Goal: Transaction & Acquisition: Purchase product/service

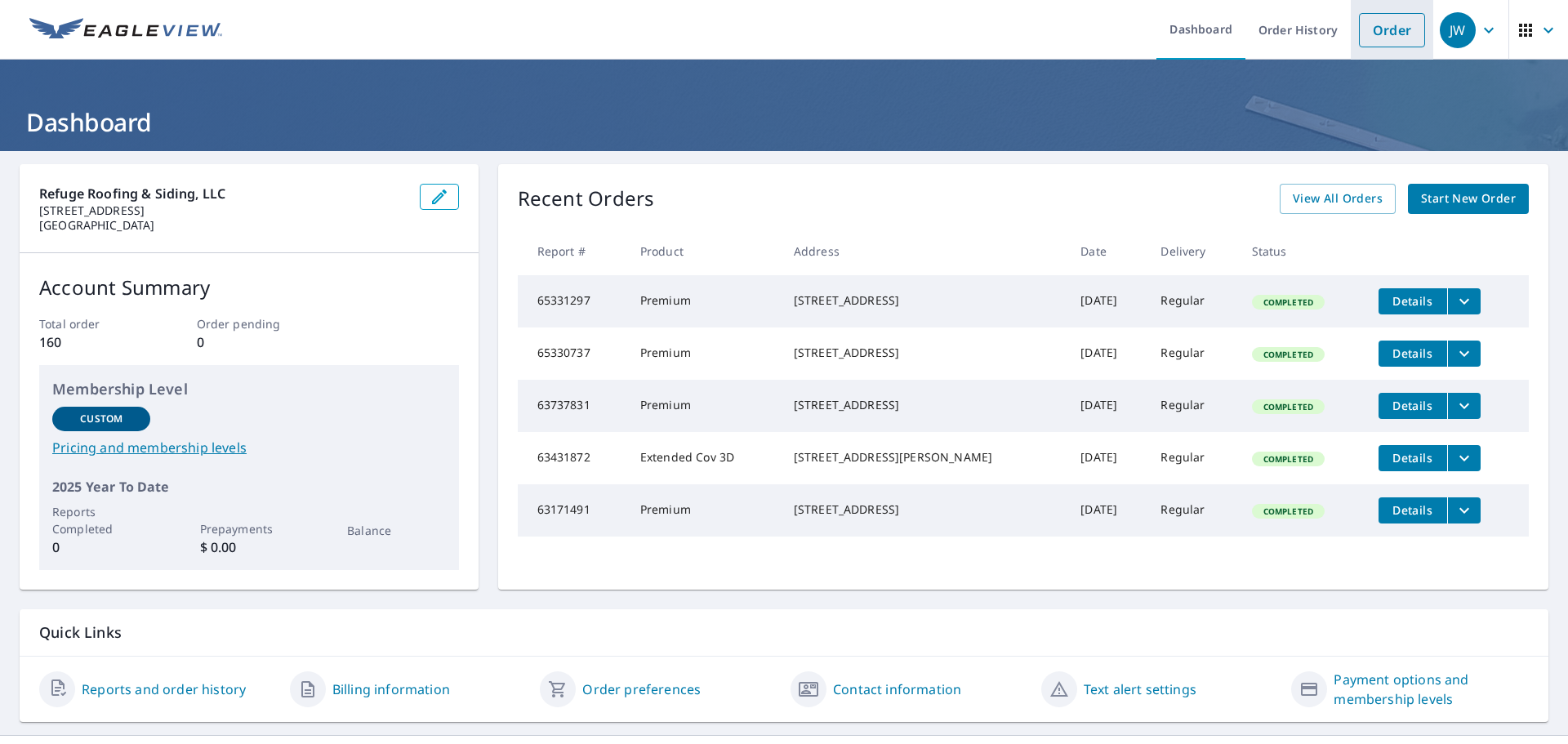
click at [1389, 36] on link "Order" at bounding box center [1392, 30] width 66 height 34
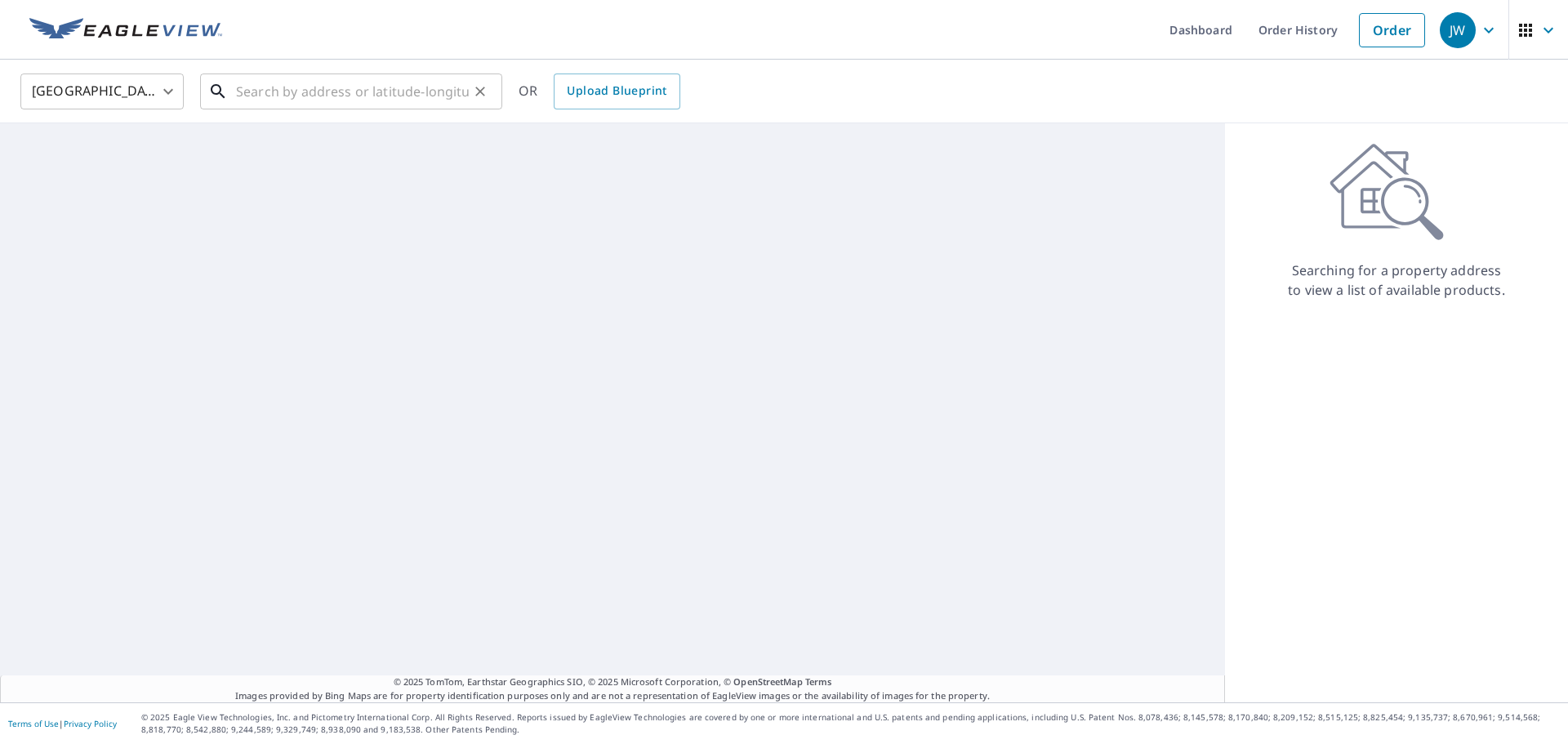
click at [329, 83] on input "text" at bounding box center [352, 91] width 233 height 46
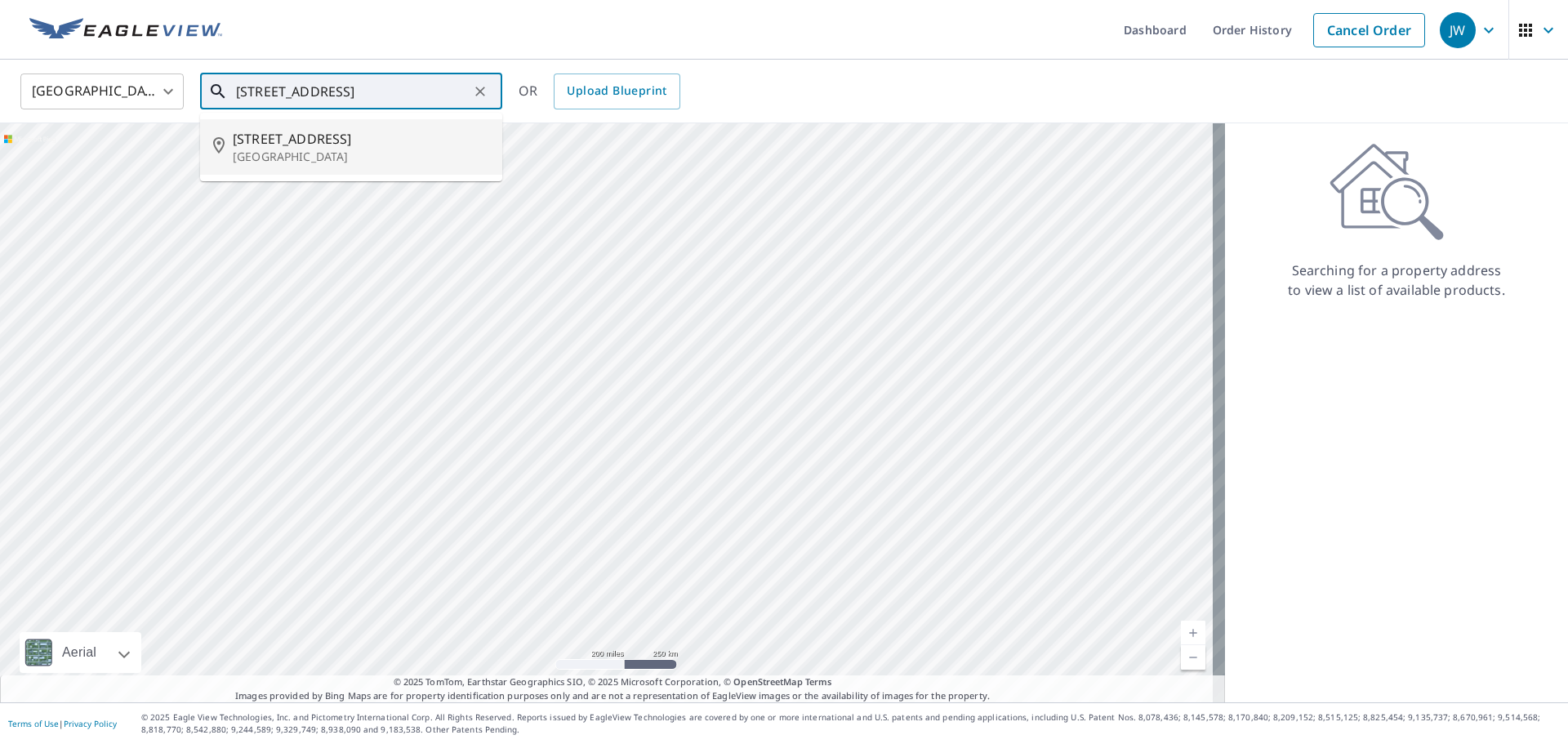
click at [305, 145] on span "[STREET_ADDRESS]" at bounding box center [361, 139] width 256 height 20
type input "[STREET_ADDRESS]"
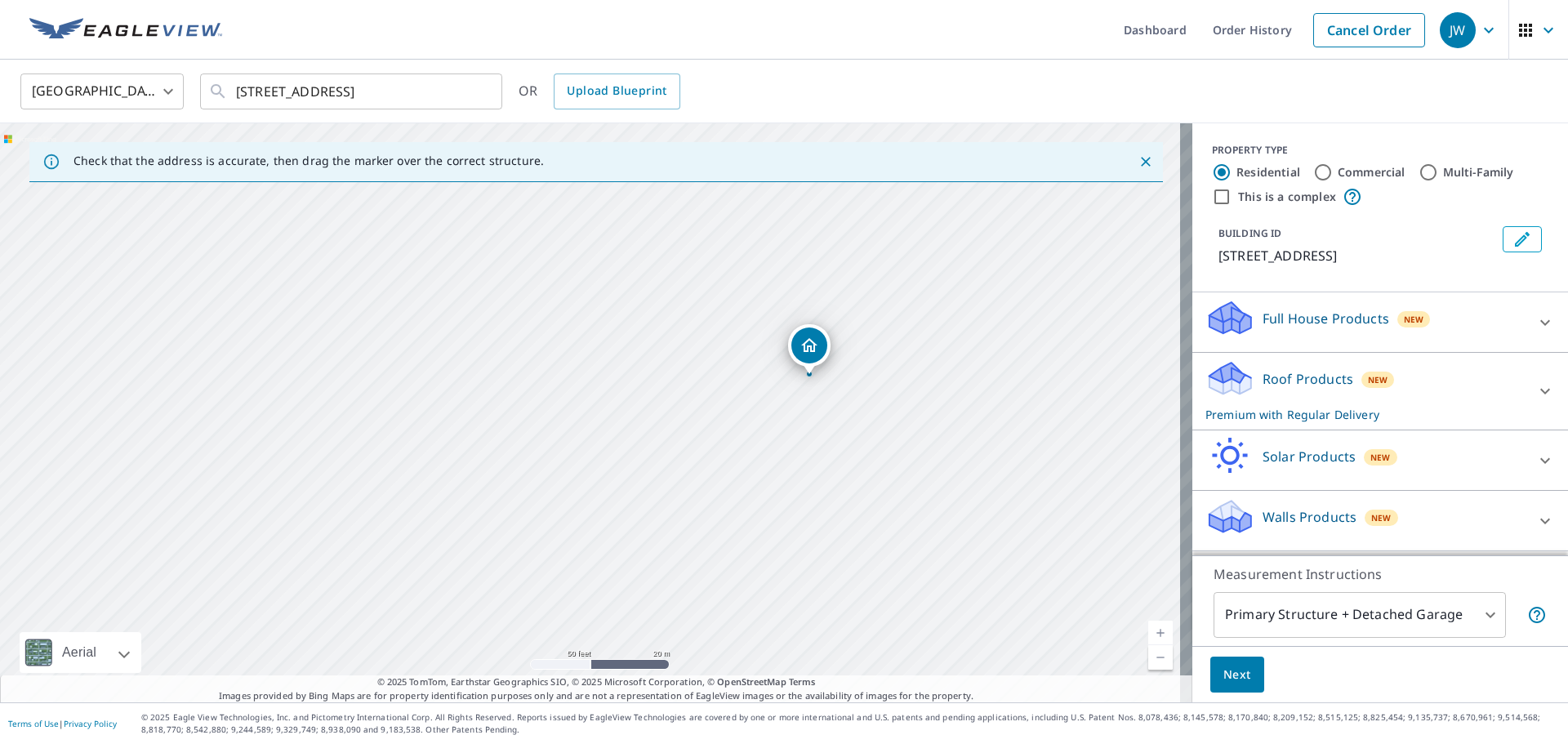
drag, startPoint x: 968, startPoint y: 477, endPoint x: 825, endPoint y: 462, distance: 143.8
click at [827, 462] on div "[STREET_ADDRESS]" at bounding box center [596, 413] width 1193 height 580
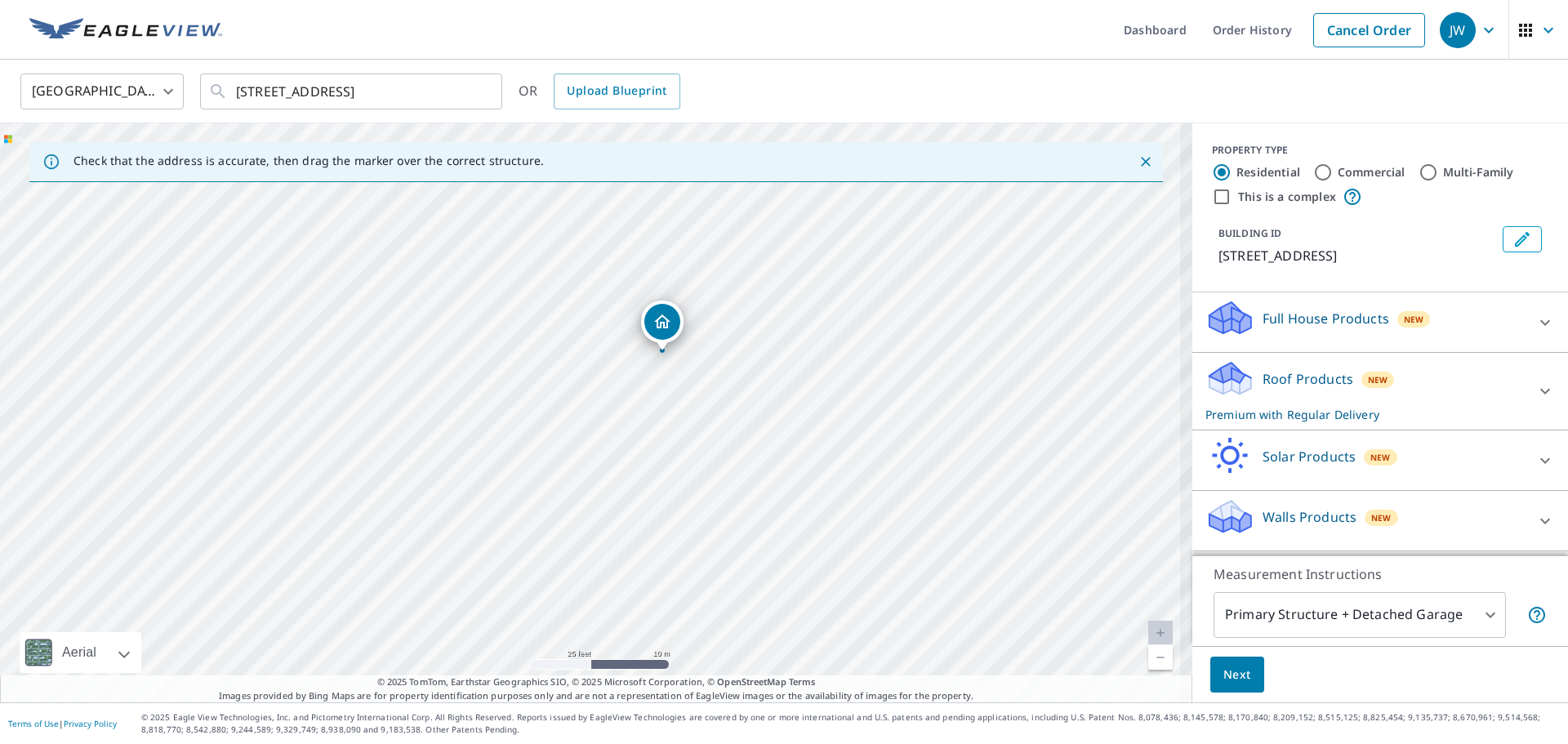
drag, startPoint x: 869, startPoint y: 382, endPoint x: 740, endPoint y: 406, distance: 131.2
click at [740, 406] on div "24441 County Road 7 Saint Augusta, MN 56301" at bounding box center [596, 413] width 1193 height 580
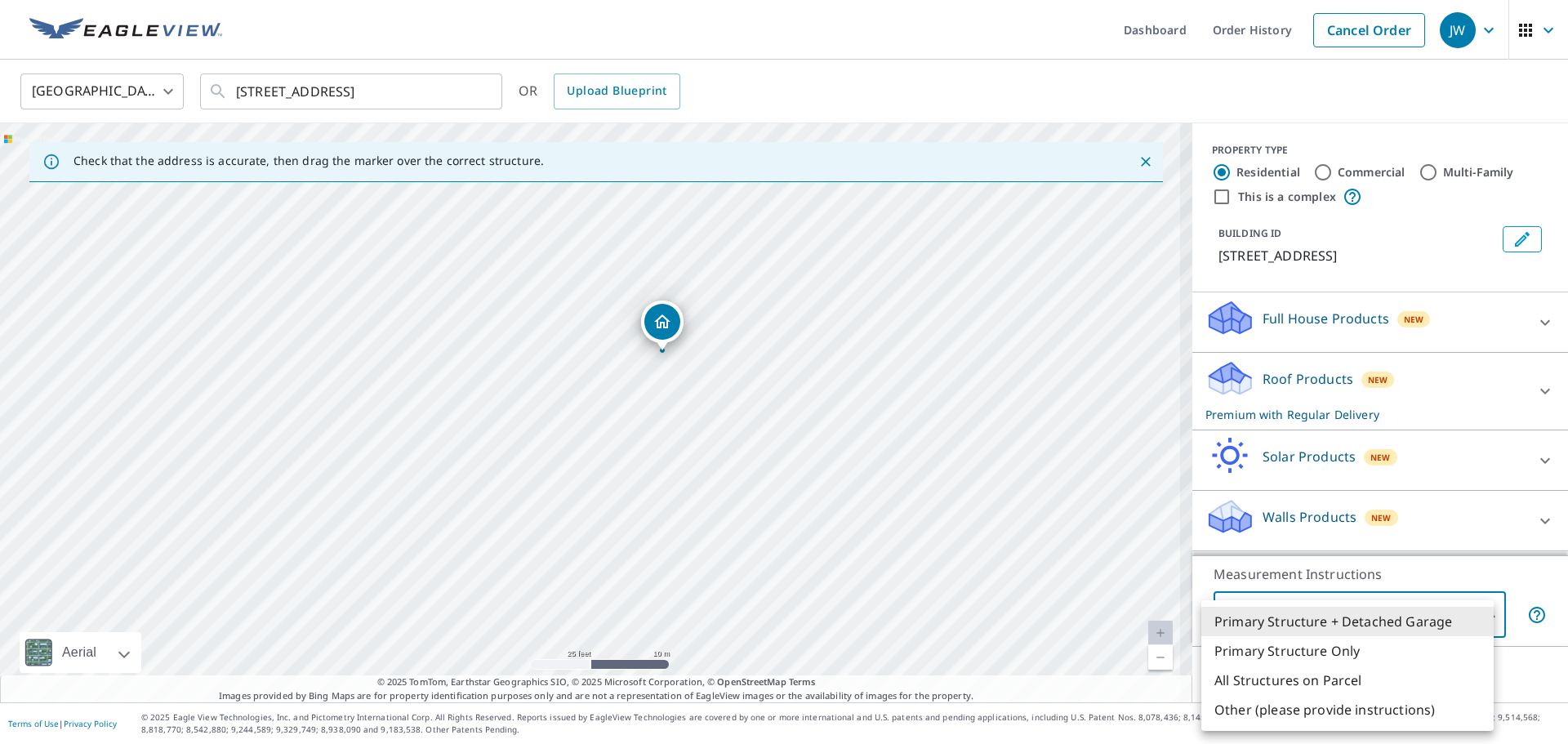
click at [1470, 620] on body "JW JW Dashboard Order History Cancel Order JW United States US ​ 24441 County R…" at bounding box center [784, 372] width 1568 height 744
click at [1315, 651] on li "Primary Structure Only" at bounding box center [1348, 651] width 293 height 29
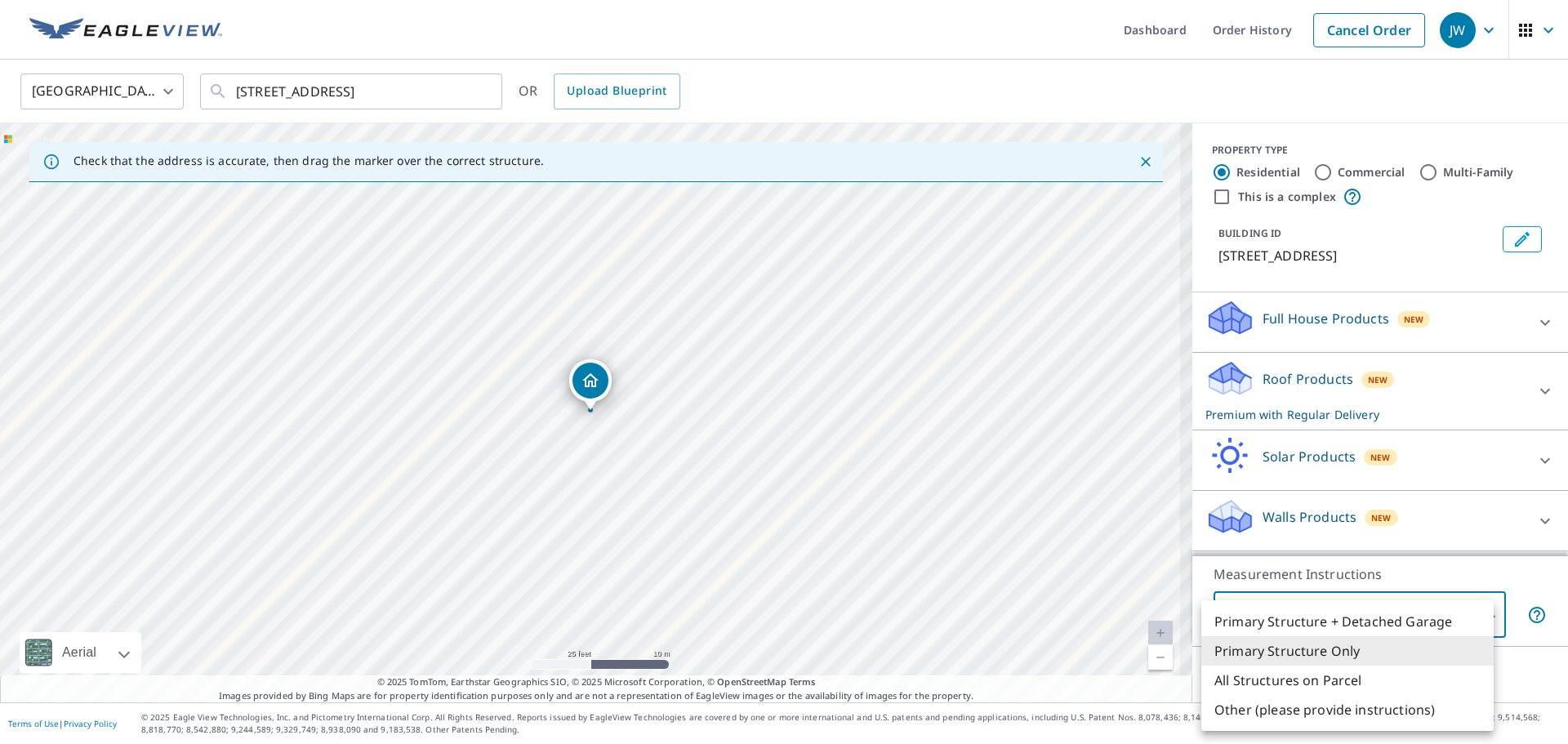
click at [1473, 620] on body "JW JW Dashboard Order History Cancel Order JW United States US ​ 24441 County R…" at bounding box center [784, 372] width 1568 height 744
click at [1349, 627] on li "Primary Structure + Detached Garage" at bounding box center [1348, 621] width 293 height 29
type input "1"
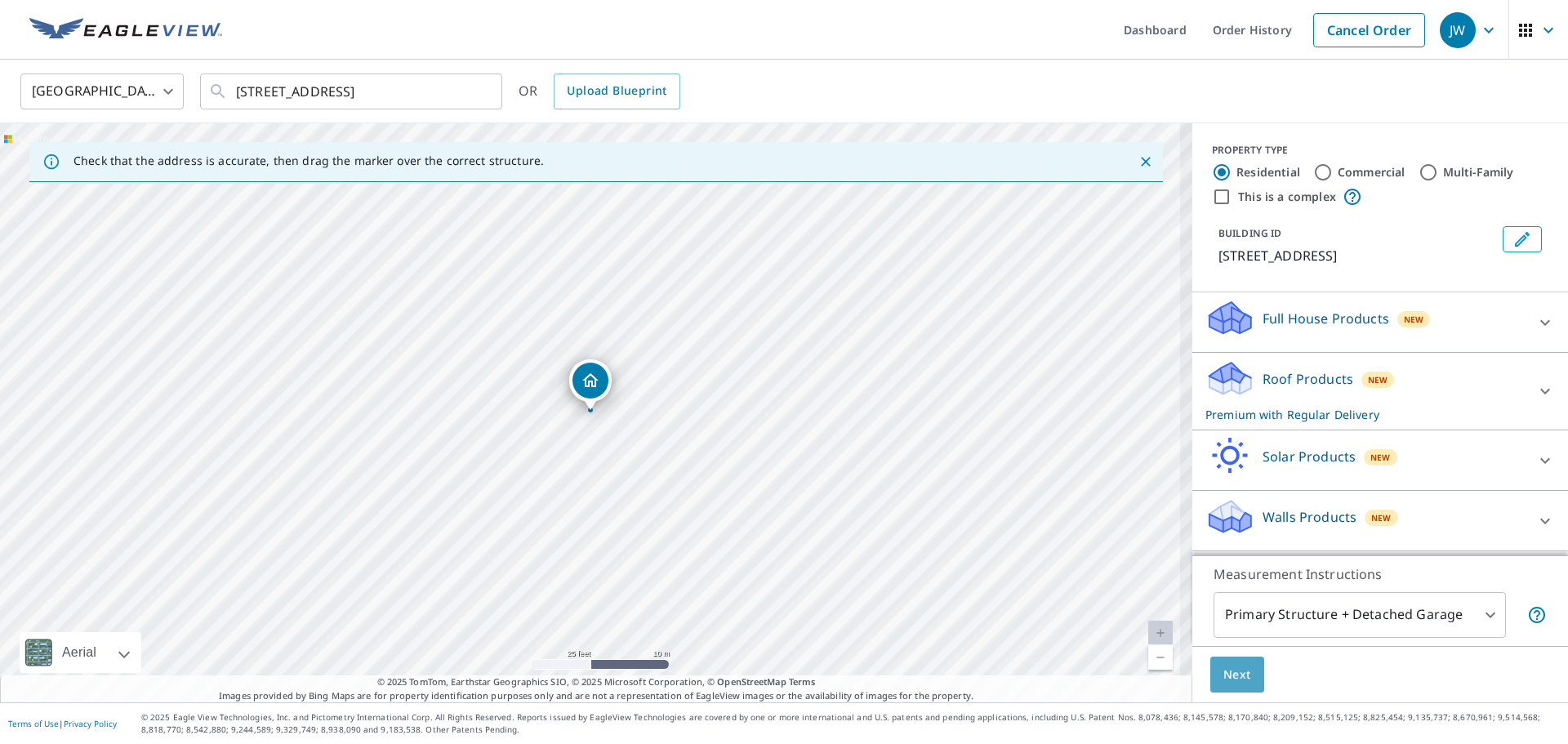
click at [1228, 675] on span "Next" at bounding box center [1237, 675] width 28 height 20
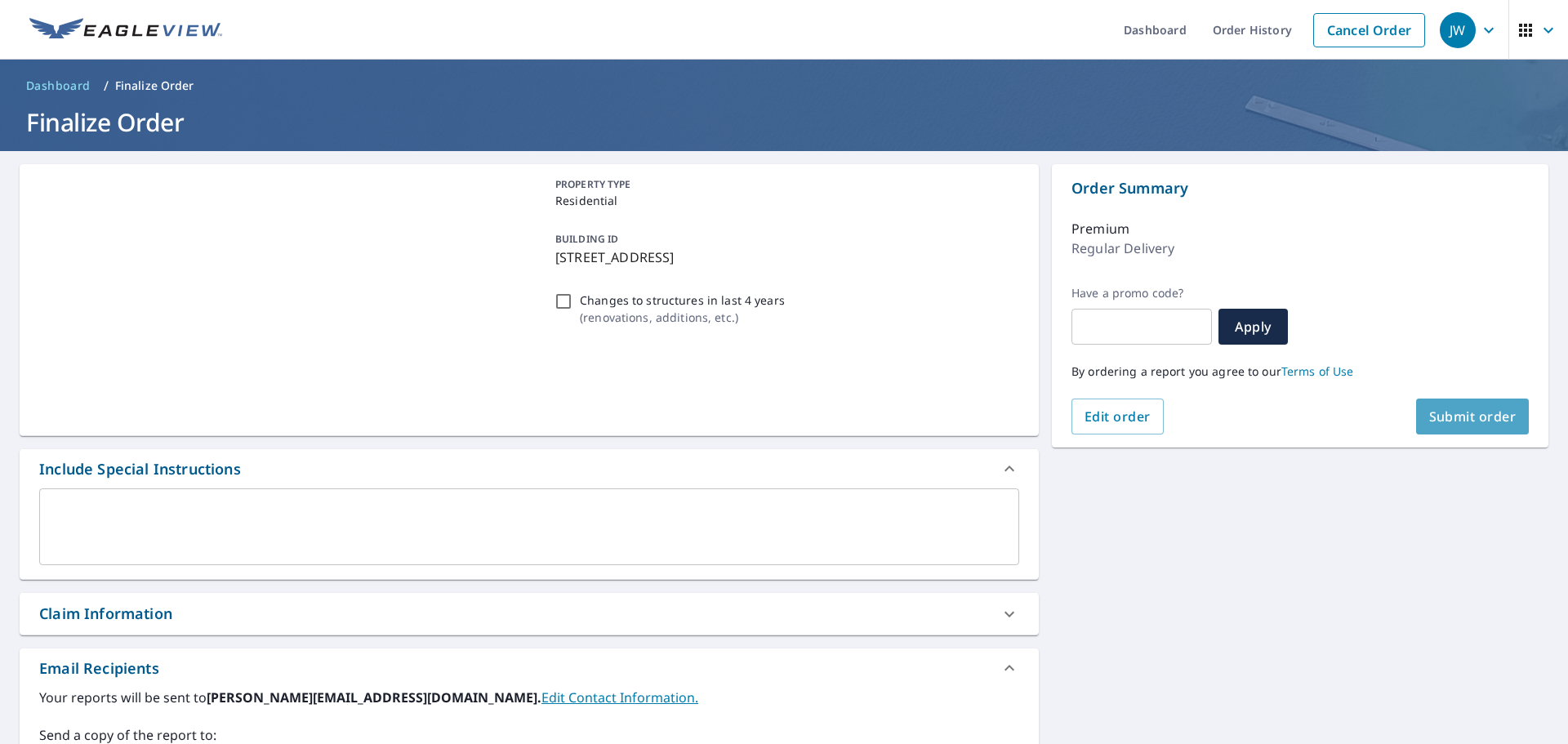
click at [1460, 416] on span "Submit order" at bounding box center [1473, 416] width 87 height 18
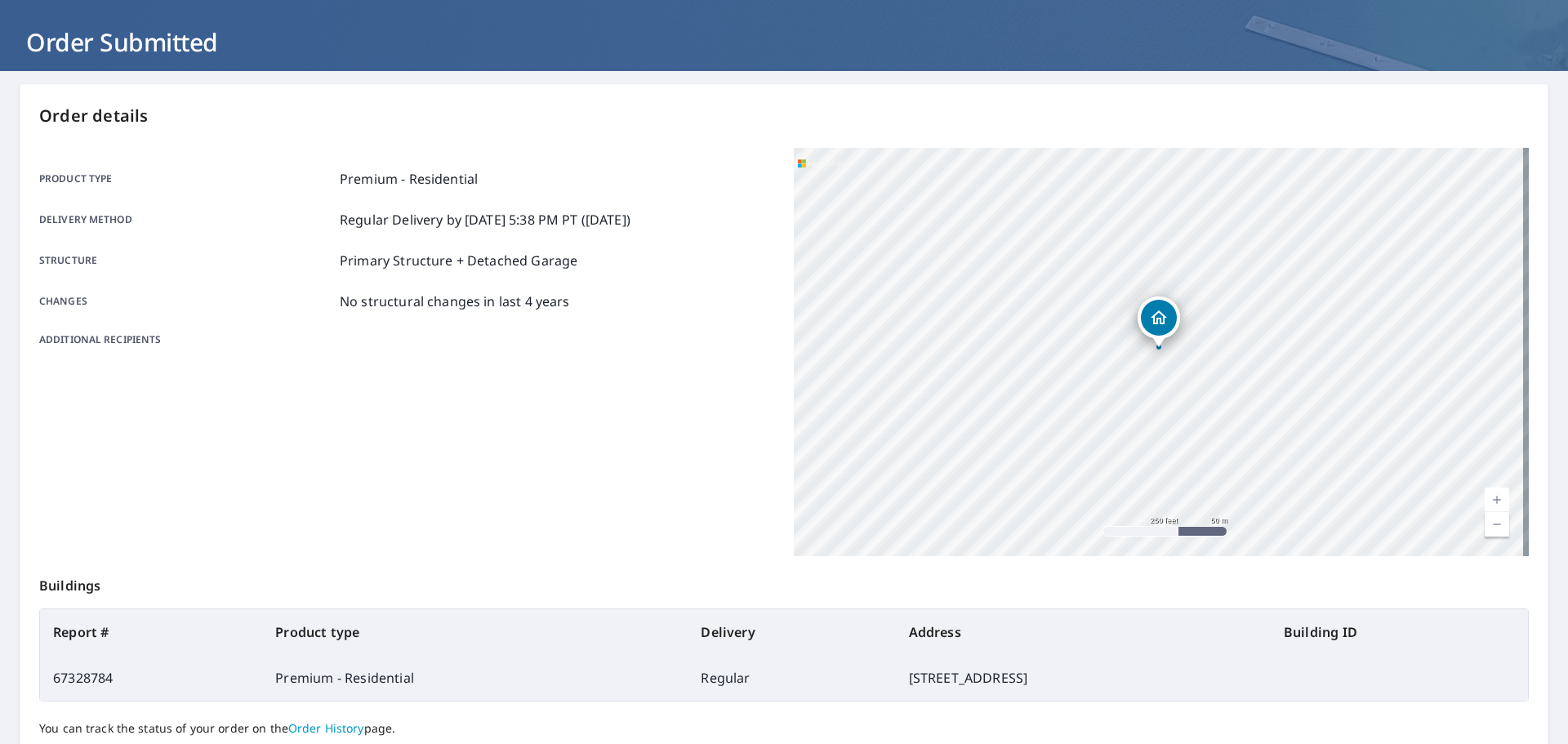
scroll to position [218, 0]
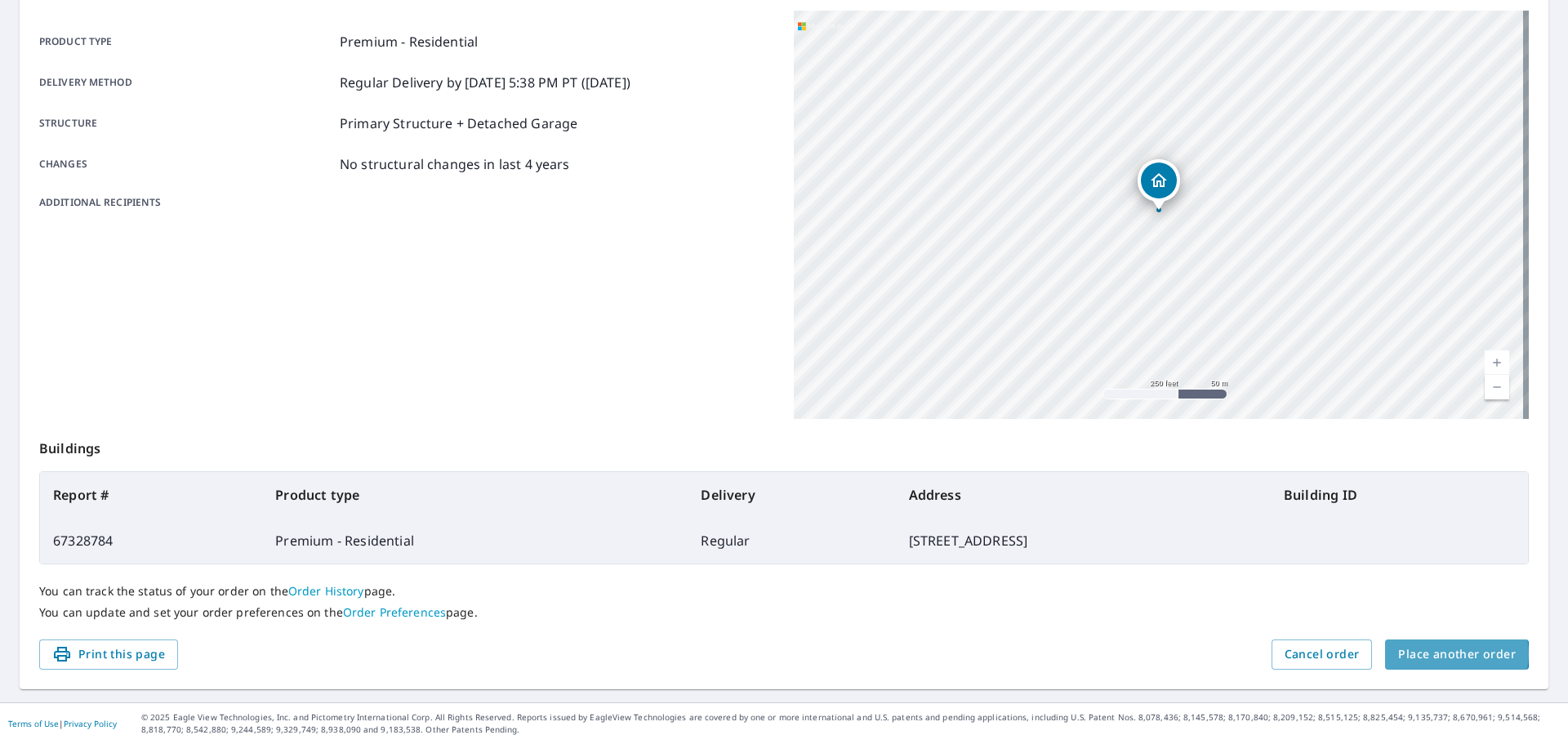
click at [1441, 655] on span "Place another order" at bounding box center [1457, 655] width 118 height 20
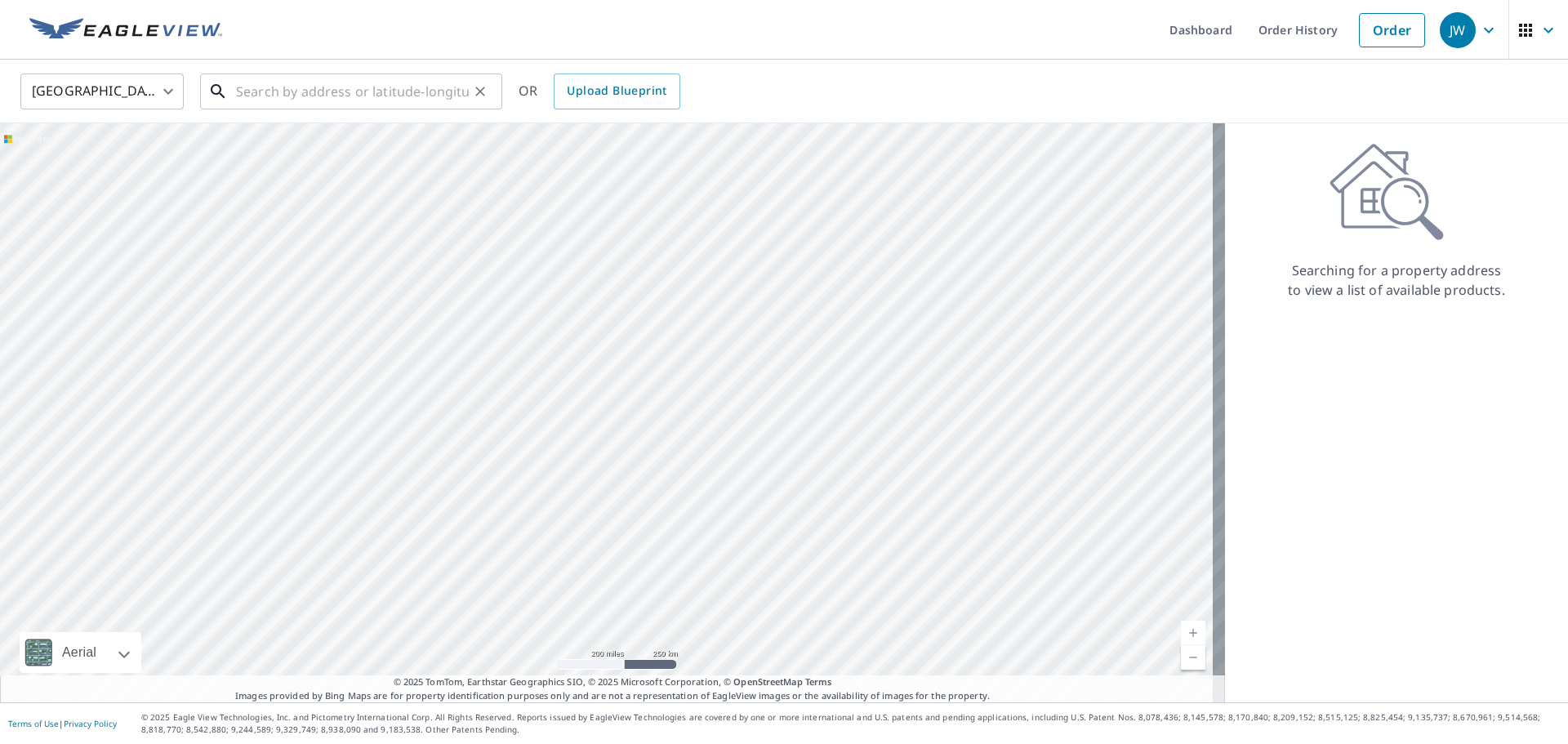
click at [277, 91] on input "text" at bounding box center [352, 91] width 233 height 46
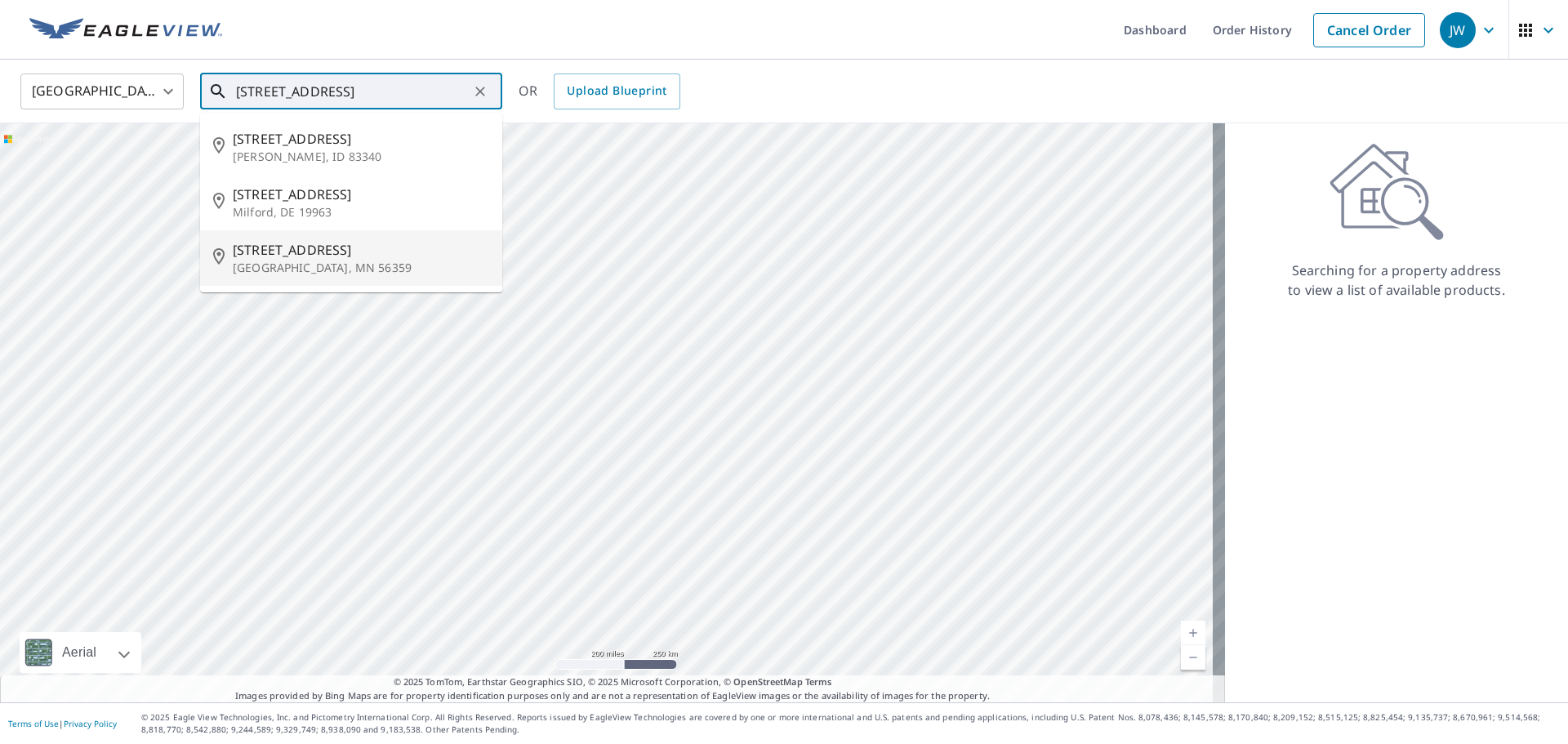
click at [288, 261] on p "Onamia, MN 56359" at bounding box center [361, 267] width 256 height 16
type input "406 Evergreen Ln S Onamia, MN 56359"
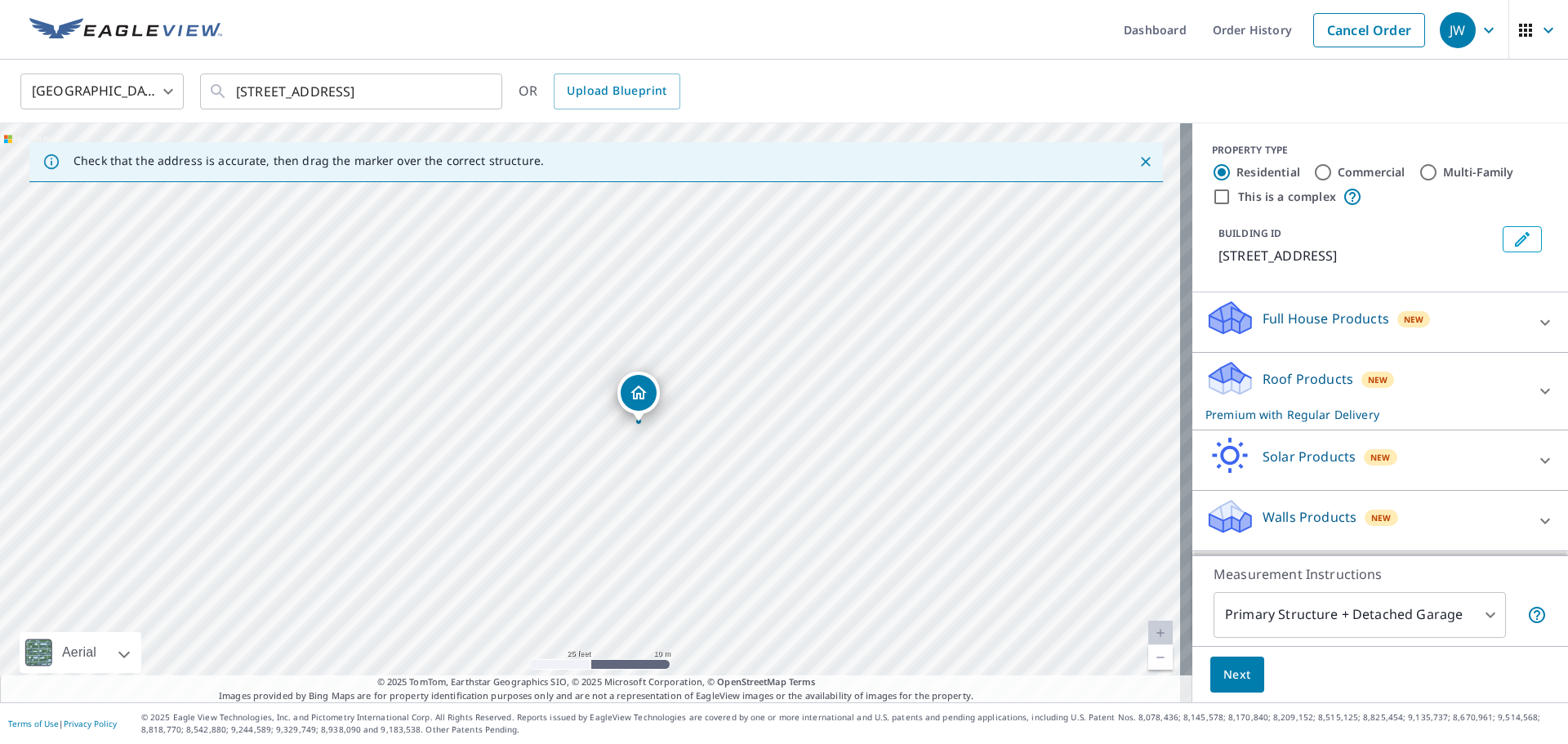
drag, startPoint x: 627, startPoint y: 424, endPoint x: 996, endPoint y: 376, distance: 372.1
click at [996, 376] on div "406 Evergreen Ln S Onamia, MN 56359" at bounding box center [596, 413] width 1193 height 580
click at [1237, 674] on span "Next" at bounding box center [1237, 675] width 28 height 20
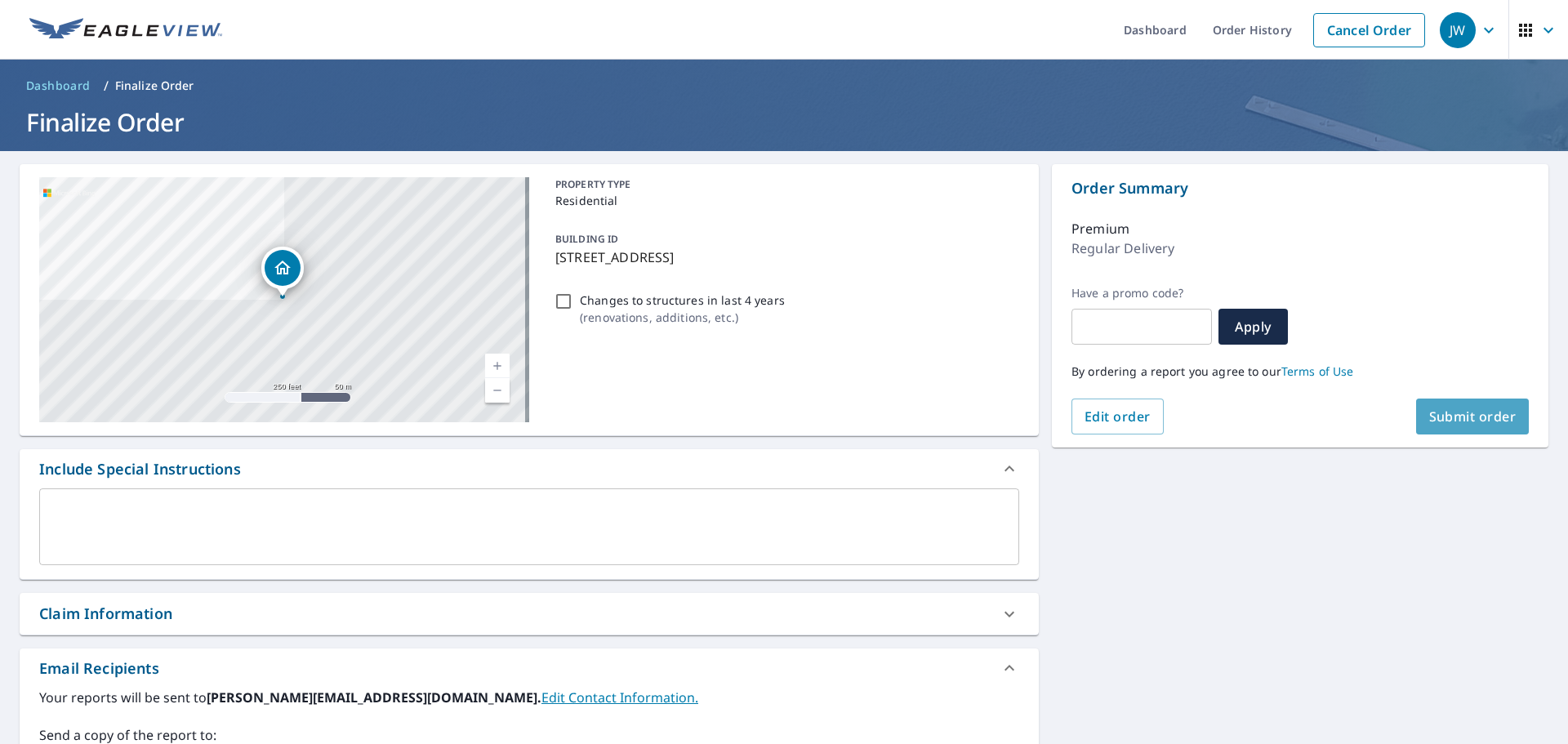
click at [1455, 413] on span "Submit order" at bounding box center [1473, 416] width 87 height 18
